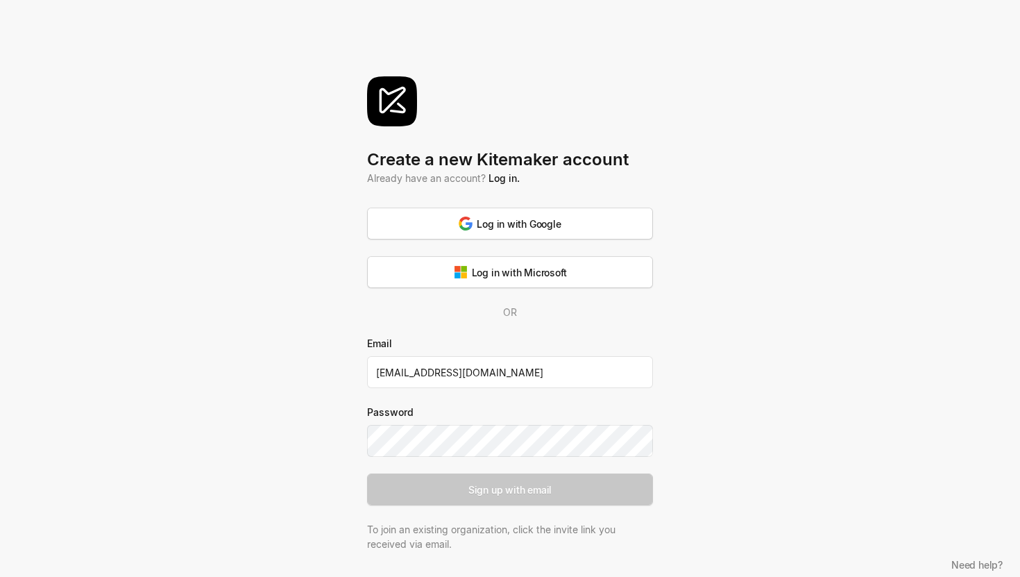
type input "[EMAIL_ADDRESS][DOMAIN_NAME]"
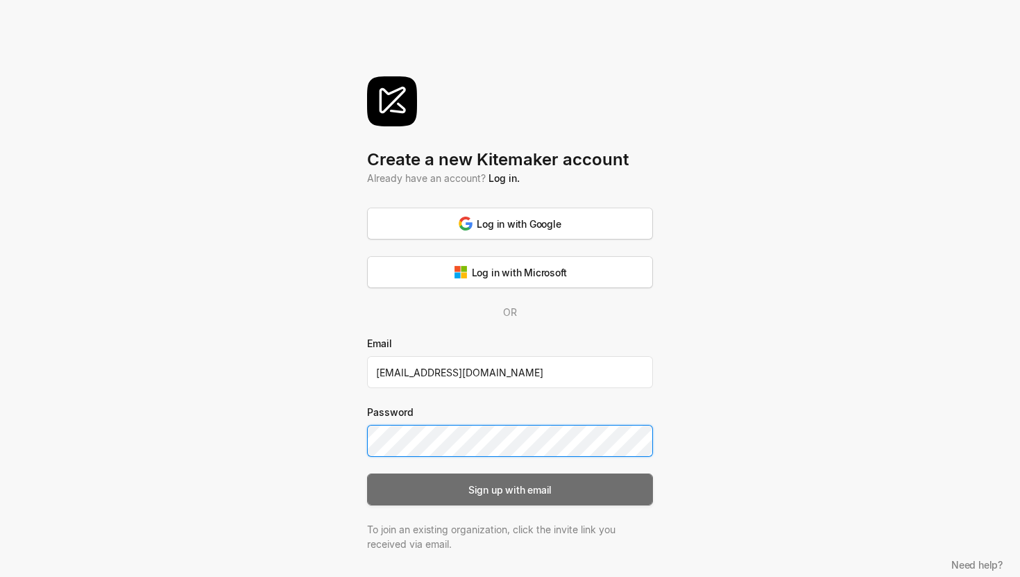
click at [546, 496] on div "Sign up with email" at bounding box center [509, 489] width 83 height 15
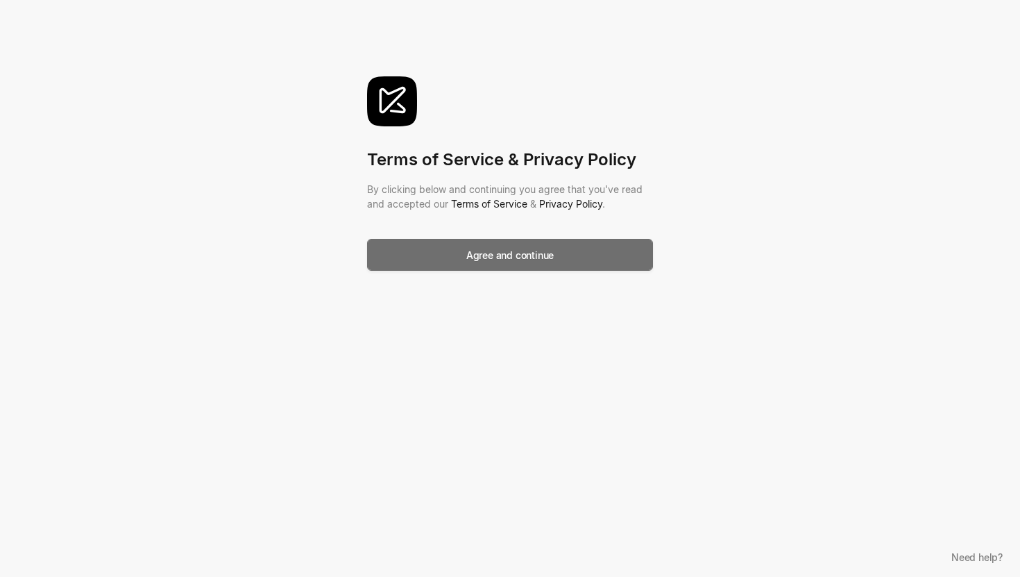
click at [551, 261] on div "Agree and continue" at bounding box center [509, 255] width 87 height 15
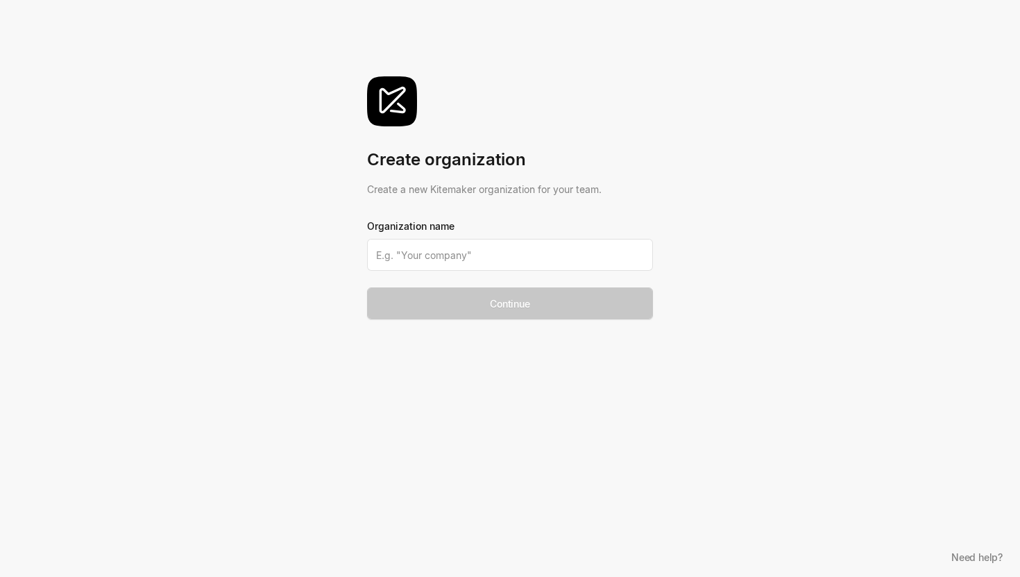
click at [551, 261] on input at bounding box center [510, 255] width 286 height 32
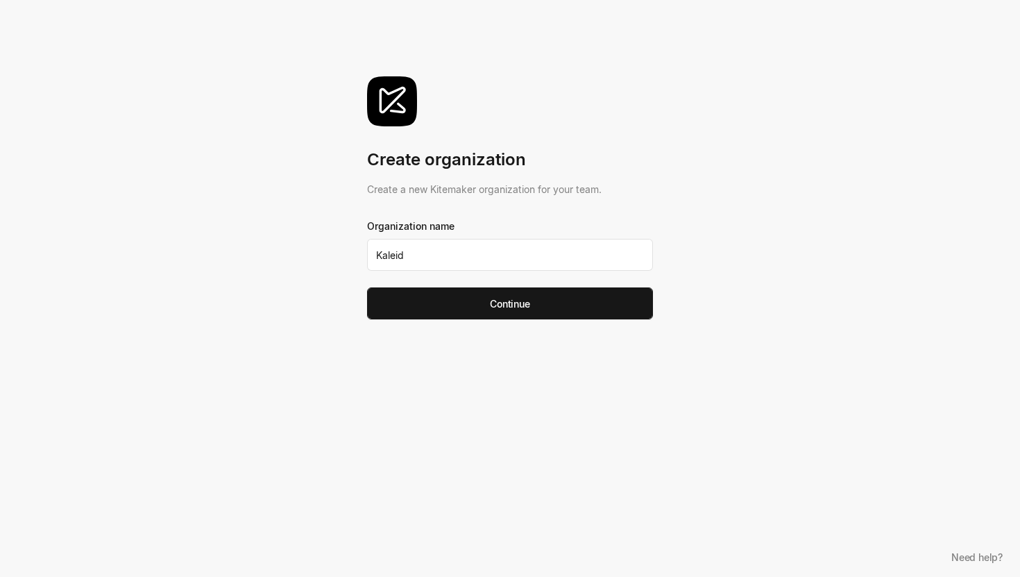
type input "Kaleido"
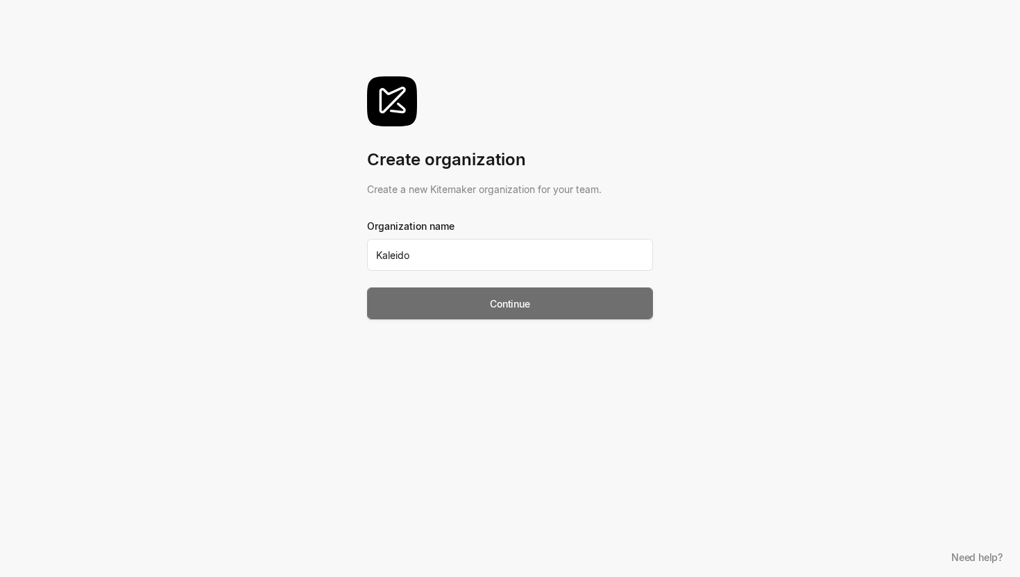
click at [589, 311] on button "Continue" at bounding box center [510, 303] width 286 height 32
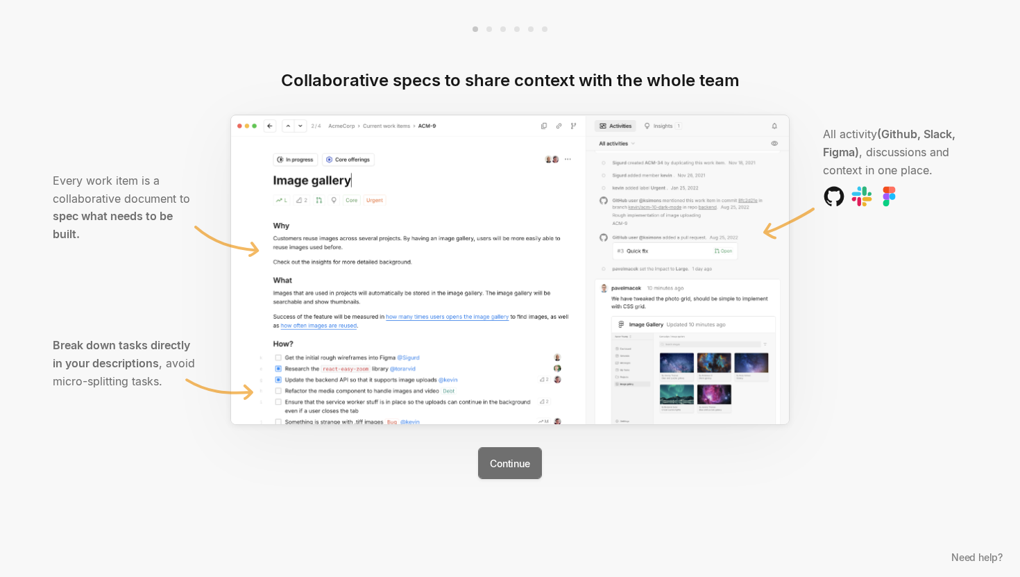
click at [509, 464] on button "Continue" at bounding box center [509, 463] width 63 height 32
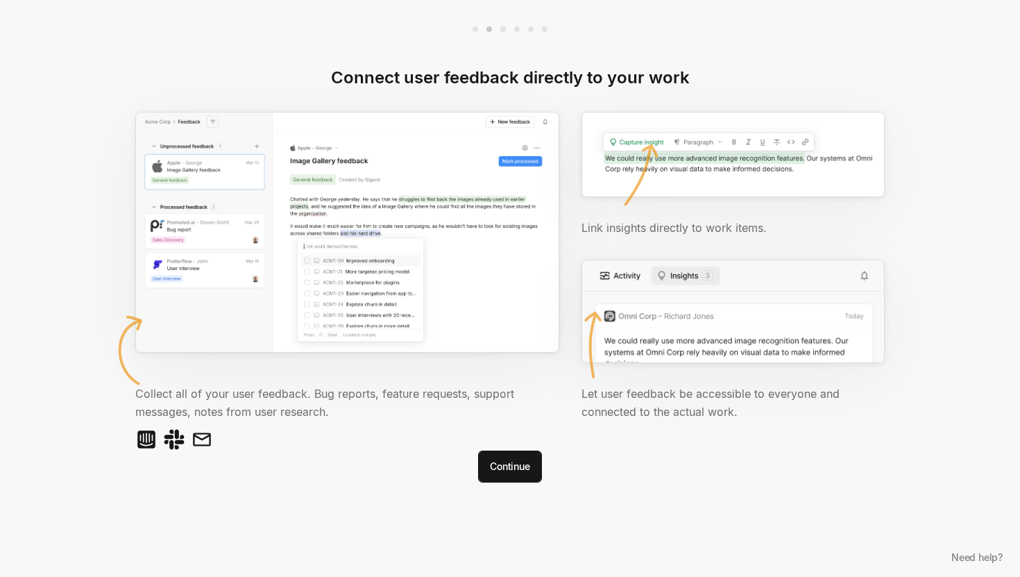
click at [509, 464] on button "Continue" at bounding box center [509, 466] width 63 height 32
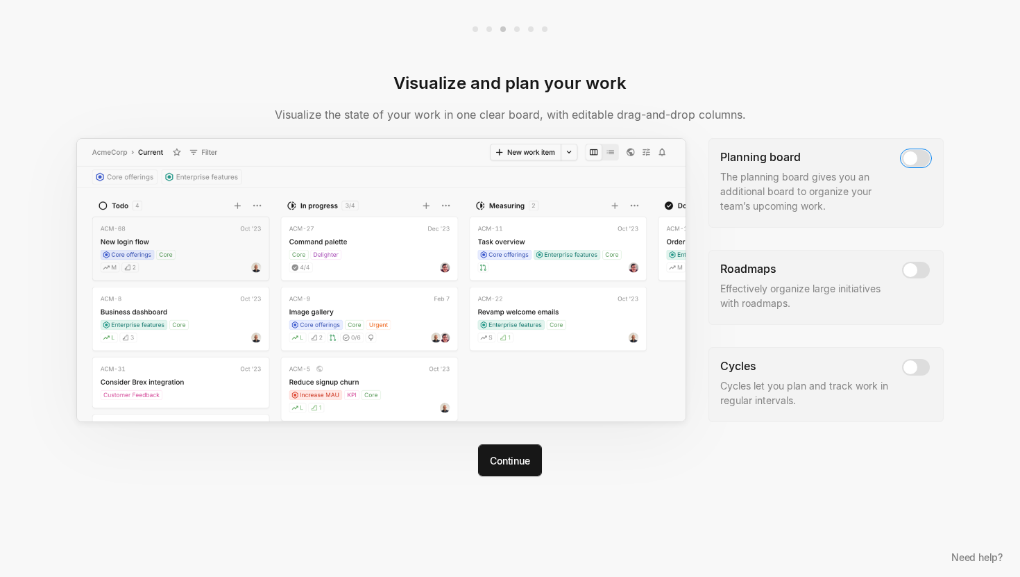
click at [926, 152] on button "button" at bounding box center [916, 158] width 28 height 17
click at [917, 265] on button "button" at bounding box center [916, 270] width 28 height 17
click at [917, 366] on span "button" at bounding box center [911, 367] width 14 height 14
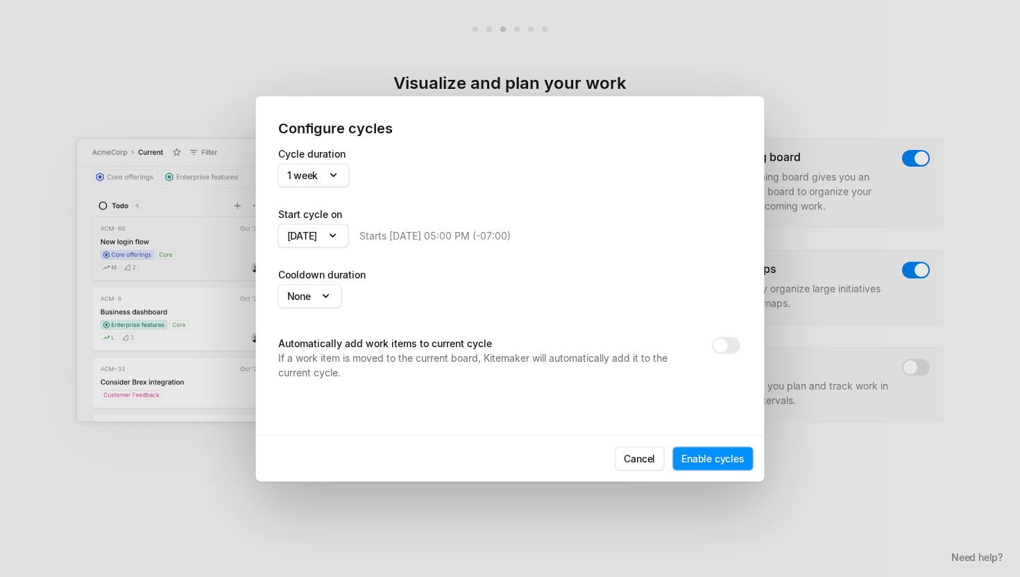
click at [332, 188] on div "Cycle duration 1 week" at bounding box center [510, 176] width 464 height 60
click at [330, 176] on body "Kaleido Search / Updates g then u My work = Feedback g then f Roadmaps g then ⇧…" at bounding box center [510, 288] width 1020 height 577
click at [343, 174] on body "Kaleido Search / Updates g then u My work = Feedback g then f Roadmaps g then ⇧…" at bounding box center [510, 288] width 1020 height 577
click at [652, 456] on button "Cancel" at bounding box center [639, 458] width 49 height 24
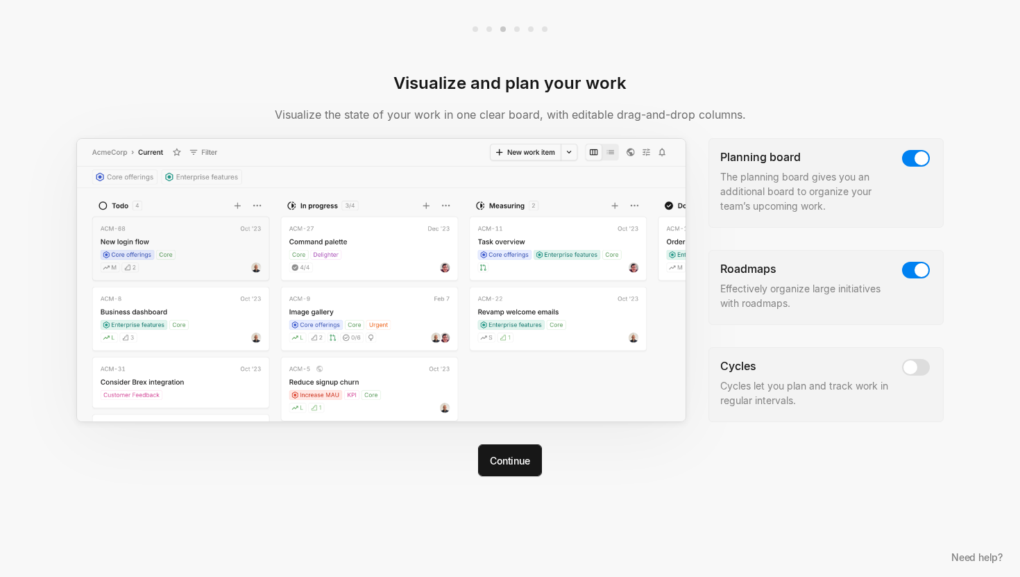
click at [930, 369] on span at bounding box center [916, 366] width 32 height 19
click at [916, 367] on span "button" at bounding box center [911, 367] width 14 height 14
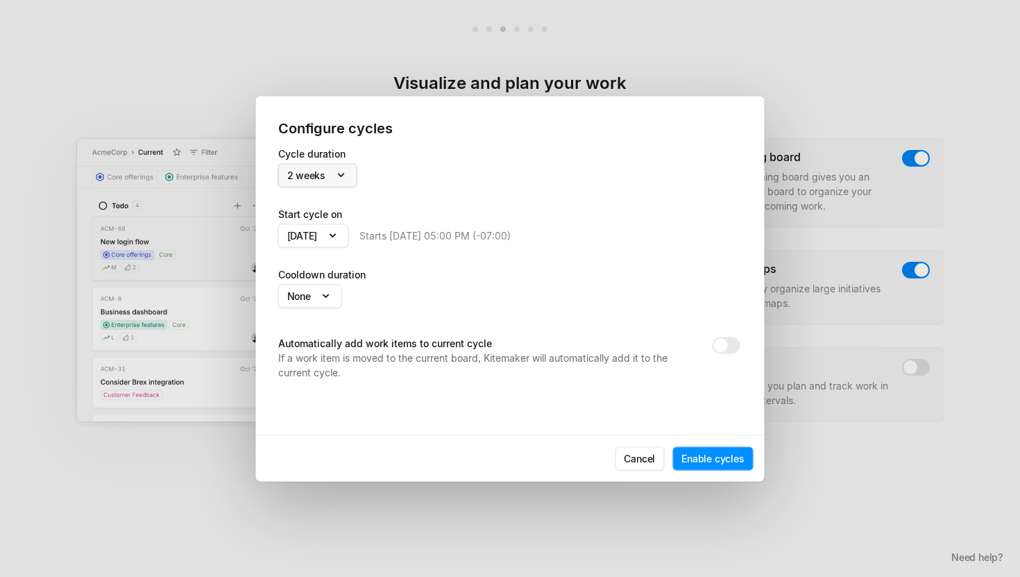
click at [341, 178] on body "Kaleido Search / Updates g then u My work = Feedback g then f Roadmaps g then ⇧…" at bounding box center [510, 288] width 1020 height 577
click at [330, 239] on body "Kaleido Search / Updates g then u My work = Feedback g then f Roadmaps g then ⇧…" at bounding box center [510, 288] width 1020 height 577
click at [321, 237] on body "Kaleido Search / Updates g then u My work = Feedback g then f Roadmaps g then ⇧…" at bounding box center [510, 288] width 1020 height 577
click at [336, 294] on body "Kaleido Search / Updates g then u My work = Feedback g then f Roadmaps g then ⇧…" at bounding box center [510, 288] width 1020 height 577
click at [334, 294] on body "Kaleido Search / Updates g then u My work = Feedback g then f Roadmaps g then ⇧…" at bounding box center [510, 288] width 1020 height 577
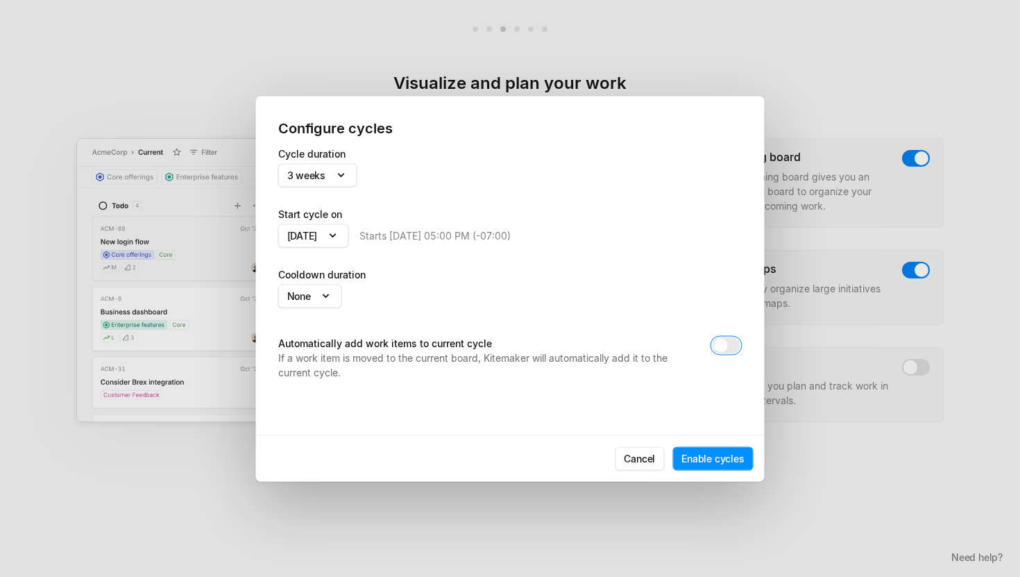
click at [725, 345] on span "button" at bounding box center [721, 345] width 14 height 14
click at [724, 454] on button "Enable cycles" at bounding box center [713, 458] width 81 height 24
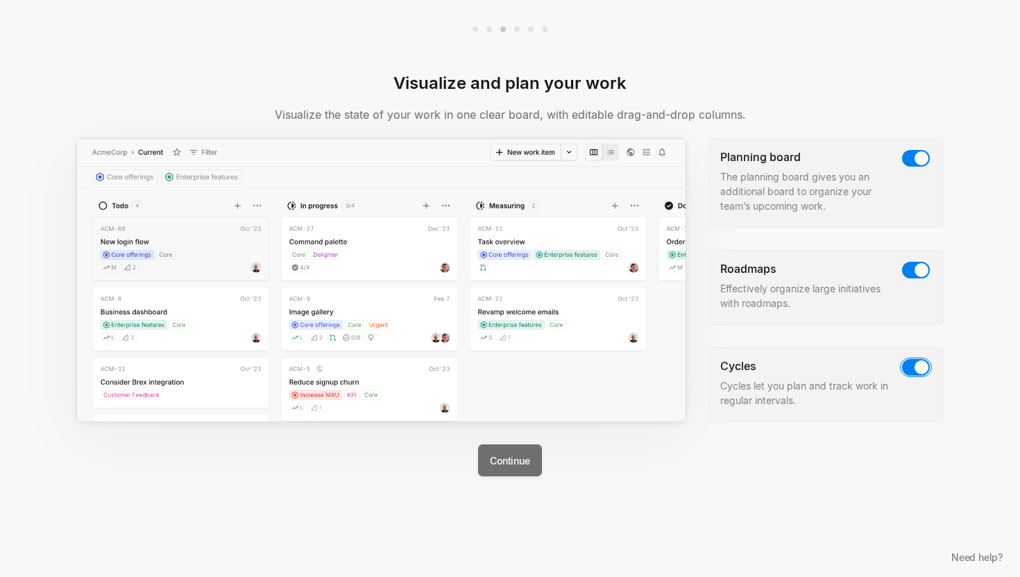
click at [527, 460] on button "Continue" at bounding box center [509, 460] width 63 height 32
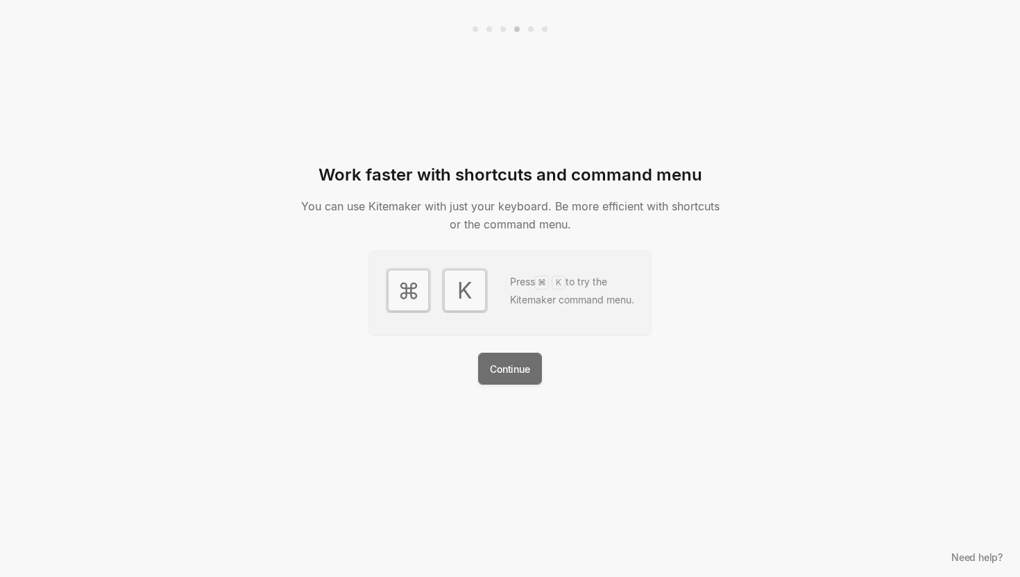
click at [526, 362] on button "Continue" at bounding box center [509, 369] width 63 height 32
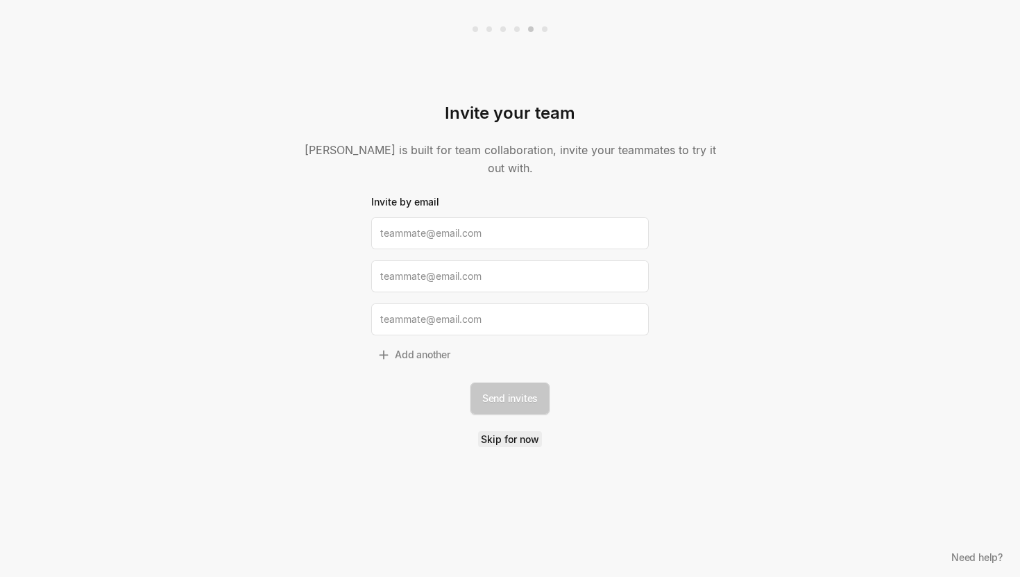
click at [527, 431] on link "Skip for now" at bounding box center [510, 439] width 64 height 16
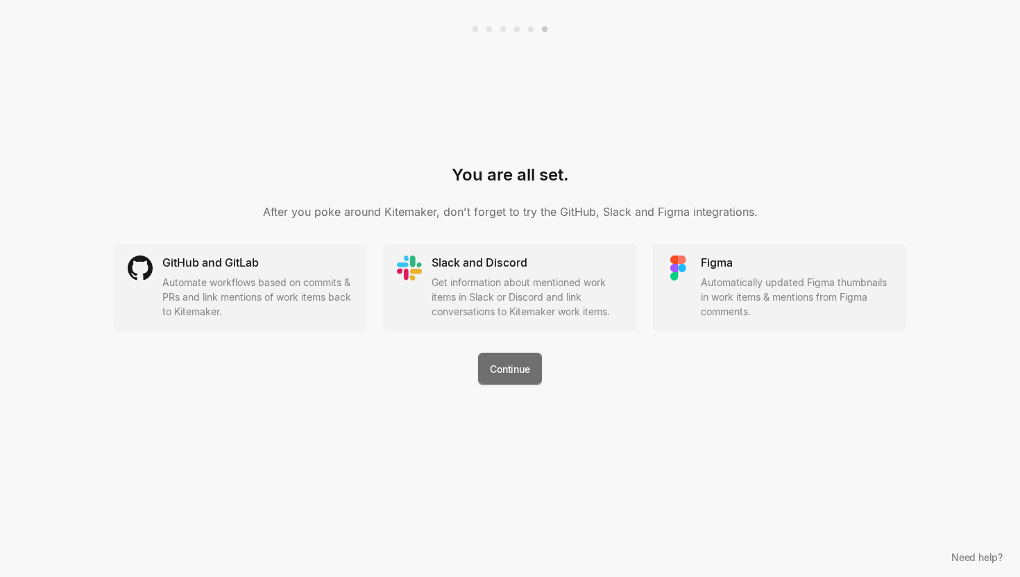
click at [513, 373] on button "Continue" at bounding box center [509, 369] width 63 height 32
